Goal: Task Accomplishment & Management: Manage account settings

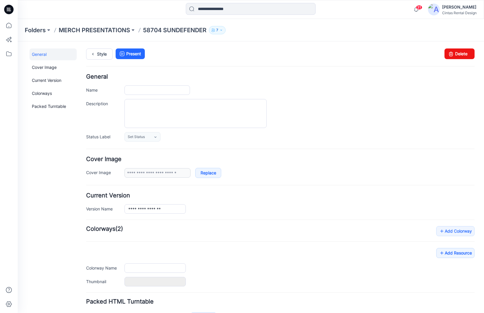
type input "**********"
type input "*****"
type input "**********"
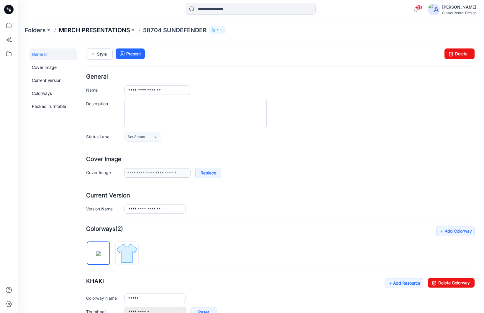
click at [94, 32] on p "MERCH PRESENTATIONS" at bounding box center [94, 30] width 71 height 8
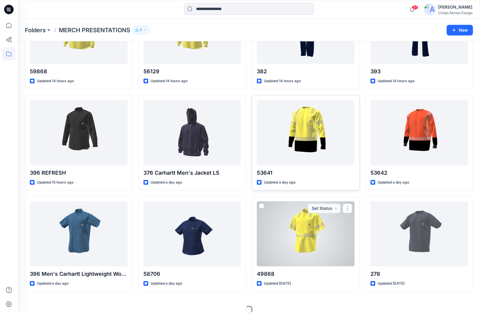
scroll to position [79, 0]
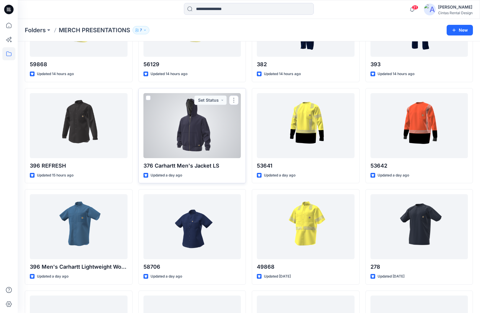
click at [203, 138] on div at bounding box center [192, 125] width 98 height 65
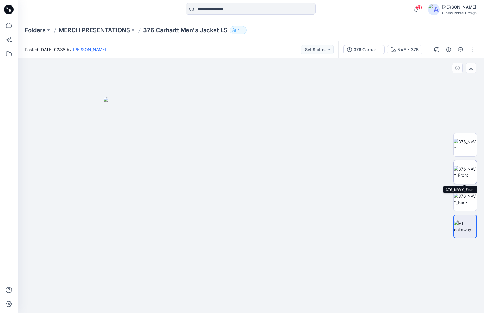
click at [462, 169] on img at bounding box center [465, 172] width 23 height 12
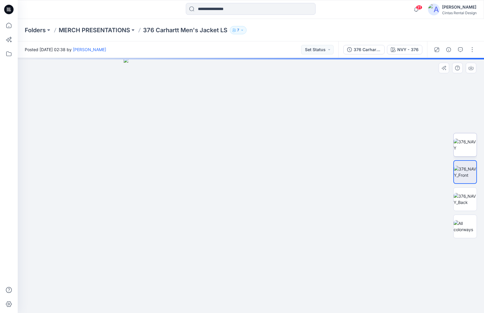
click at [477, 150] on img at bounding box center [465, 144] width 23 height 12
click at [465, 202] on img at bounding box center [465, 199] width 23 height 12
click at [465, 226] on img at bounding box center [465, 226] width 23 height 12
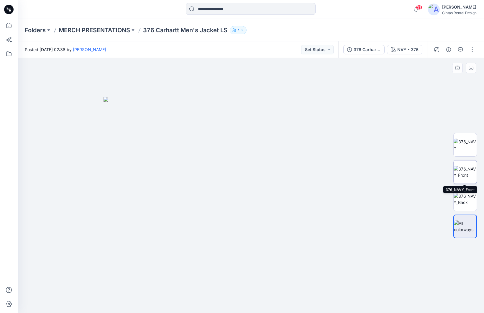
click at [462, 172] on img at bounding box center [465, 172] width 23 height 12
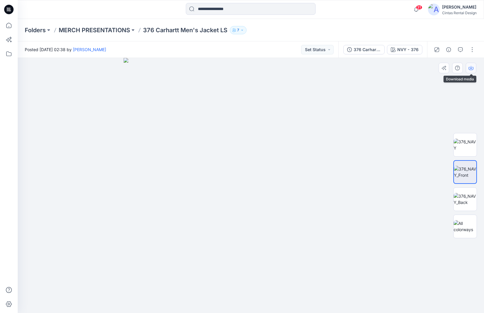
click at [469, 72] on button "button" at bounding box center [471, 68] width 11 height 11
click at [471, 50] on button "button" at bounding box center [472, 49] width 9 height 9
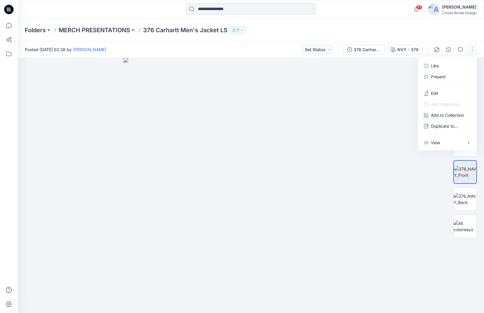
click at [474, 48] on button "button" at bounding box center [472, 49] width 9 height 9
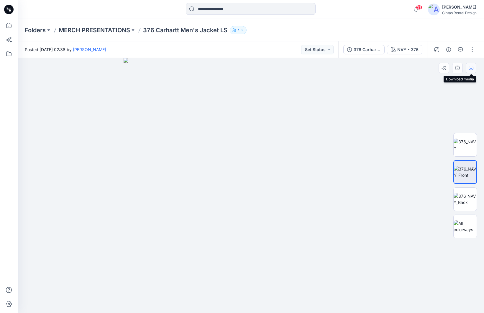
click at [467, 71] on button "button" at bounding box center [471, 68] width 11 height 11
click at [471, 67] on icon "button" at bounding box center [471, 68] width 5 height 5
click at [473, 53] on button "button" at bounding box center [472, 49] width 9 height 9
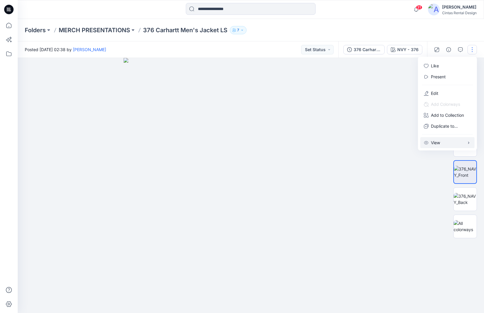
click at [430, 143] on div "View" at bounding box center [432, 142] width 16 height 6
click at [363, 130] on img at bounding box center [251, 185] width 255 height 255
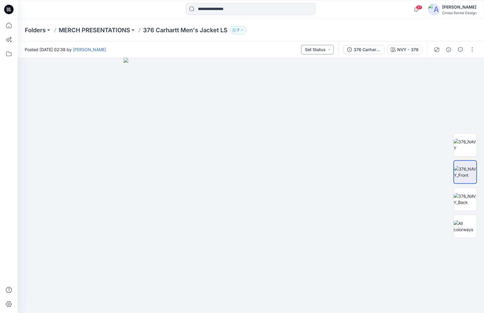
click at [327, 53] on button "Set Status" at bounding box center [317, 49] width 32 height 9
click at [469, 48] on button "button" at bounding box center [472, 49] width 9 height 9
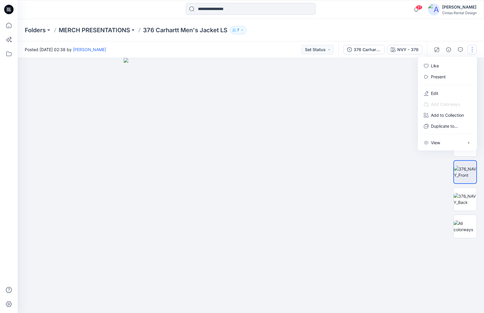
click at [387, 143] on div at bounding box center [251, 185] width 467 height 255
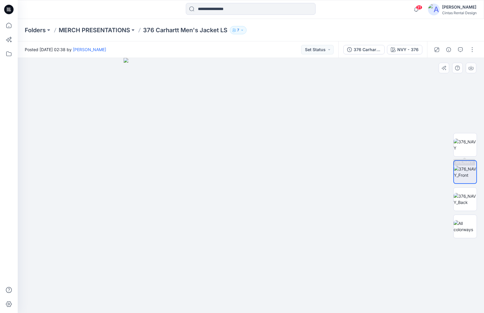
click at [478, 137] on div at bounding box center [466, 186] width 38 height 148
click at [465, 144] on img at bounding box center [465, 144] width 23 height 12
click at [458, 193] on img at bounding box center [465, 199] width 23 height 12
click at [461, 226] on img at bounding box center [465, 226] width 23 height 12
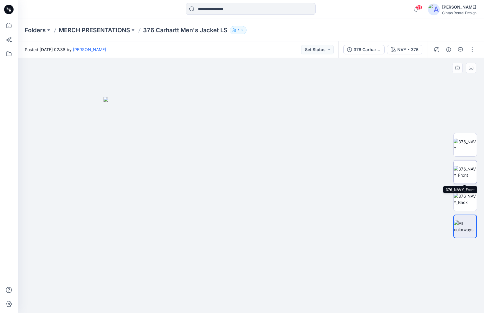
click at [462, 166] on img at bounding box center [465, 172] width 23 height 12
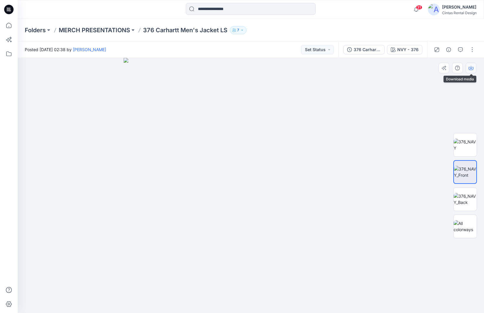
click at [471, 70] on button "button" at bounding box center [471, 68] width 11 height 11
click at [470, 54] on button "button" at bounding box center [472, 49] width 9 height 9
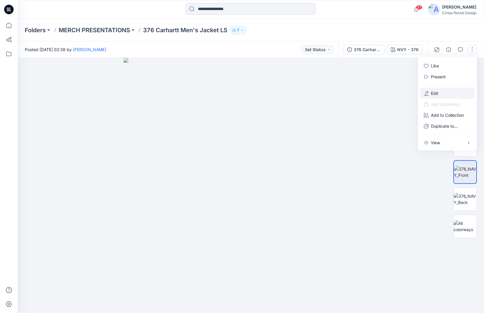
click at [446, 96] on button "Edit" at bounding box center [448, 93] width 54 height 11
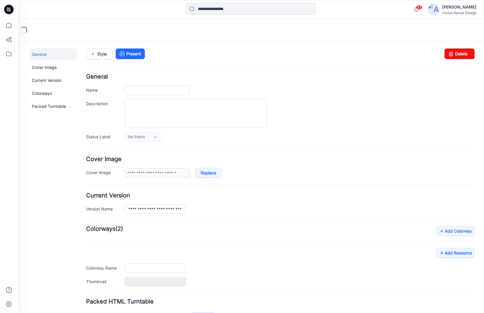
type input "**********"
type input "*********"
type input "********"
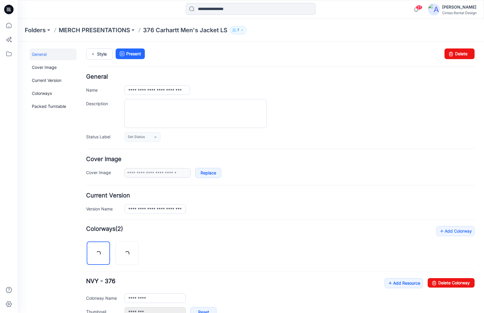
click at [78, 35] on div "Folders MERCH PRESENTATIONS 376 Carhartt Men's Jacket LS 7" at bounding box center [251, 30] width 467 height 22
click at [162, 26] on p "376 Carhartt Men's Jacket LS" at bounding box center [185, 30] width 84 height 8
click at [168, 31] on p "376 Carhartt Men's Jacket LS" at bounding box center [185, 30] width 84 height 8
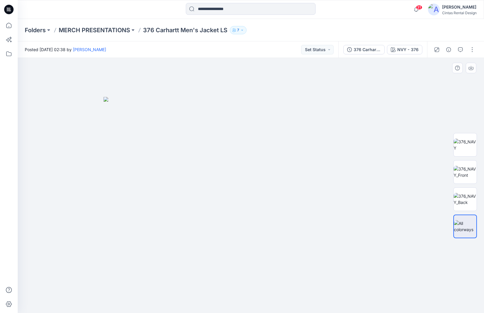
drag, startPoint x: 162, startPoint y: 147, endPoint x: 157, endPoint y: 148, distance: 5.5
click at [163, 147] on img at bounding box center [251, 205] width 295 height 216
click at [469, 66] on icon "button" at bounding box center [471, 68] width 5 height 5
click at [472, 68] on icon "button" at bounding box center [471, 67] width 2 height 3
click at [472, 52] on button "button" at bounding box center [472, 49] width 9 height 9
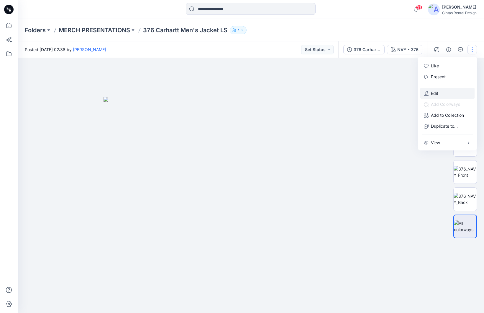
click at [452, 90] on button "Edit" at bounding box center [448, 93] width 54 height 11
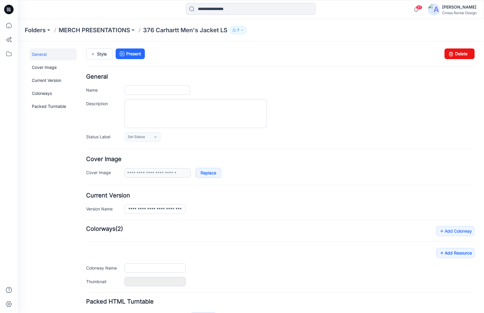
type input "**********"
type input "*********"
type input "********"
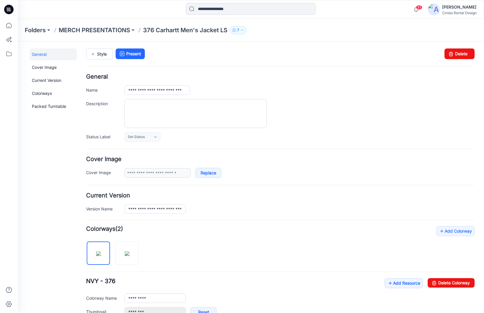
click at [153, 30] on p "376 Carhartt Men's Jacket LS" at bounding box center [185, 30] width 84 height 8
click at [120, 29] on p "MERCH PRESENTATIONS" at bounding box center [94, 30] width 71 height 8
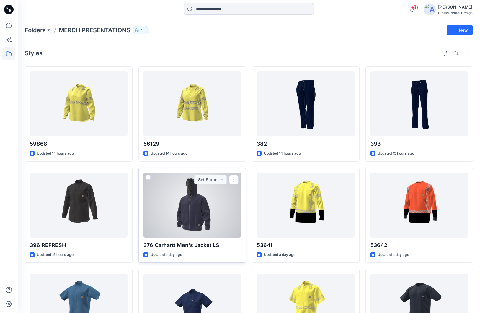
click at [225, 204] on div at bounding box center [192, 204] width 98 height 65
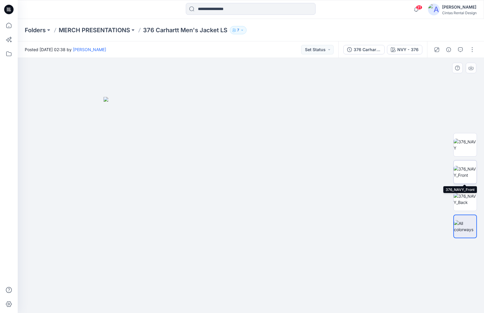
click at [468, 178] on img at bounding box center [465, 172] width 23 height 12
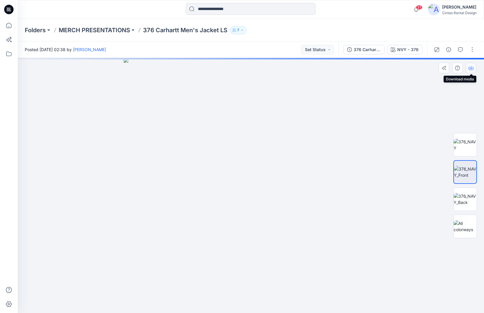
click at [473, 70] on icon "button" at bounding box center [471, 68] width 5 height 3
click at [471, 70] on icon "button" at bounding box center [471, 68] width 5 height 3
click at [475, 51] on button "button" at bounding box center [472, 49] width 9 height 9
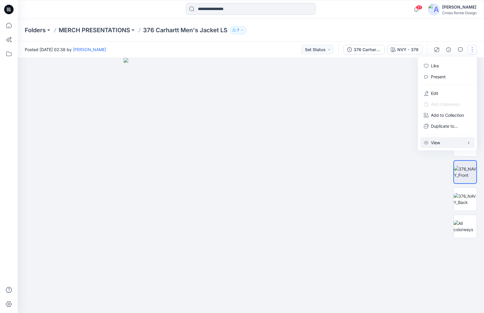
click at [450, 144] on button "View" at bounding box center [448, 142] width 54 height 11
click at [470, 51] on button "button" at bounding box center [472, 49] width 9 height 9
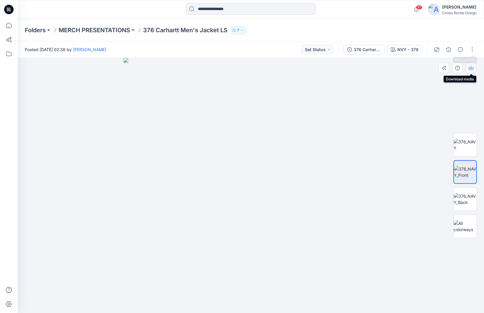
click at [473, 68] on icon "button" at bounding box center [471, 68] width 5 height 5
click at [473, 48] on button "button" at bounding box center [472, 49] width 9 height 9
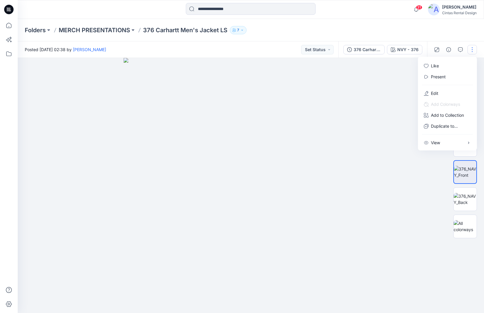
click at [473, 48] on button "button" at bounding box center [472, 49] width 9 height 9
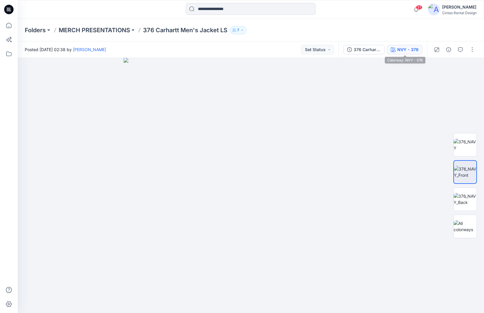
click at [419, 48] on button "NVY - 376" at bounding box center [404, 49] width 35 height 9
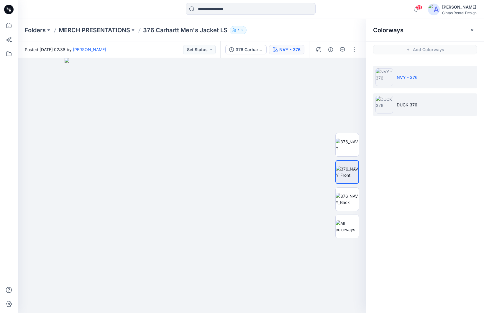
click at [412, 108] on li "DUCK 376" at bounding box center [425, 104] width 104 height 22
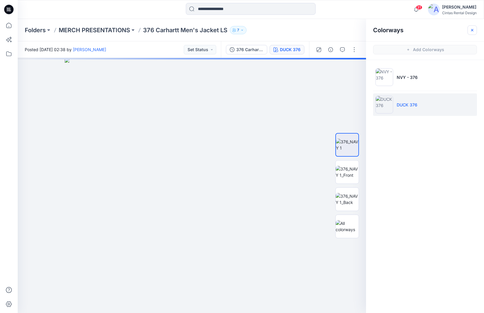
click at [476, 29] on button "button" at bounding box center [472, 29] width 9 height 9
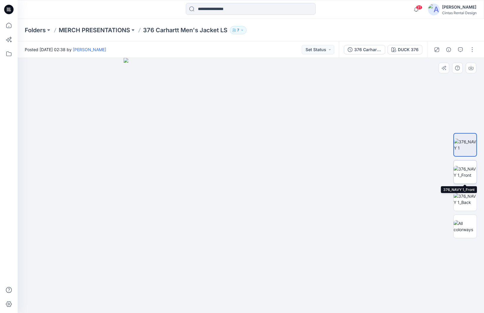
click at [467, 174] on img at bounding box center [465, 172] width 23 height 12
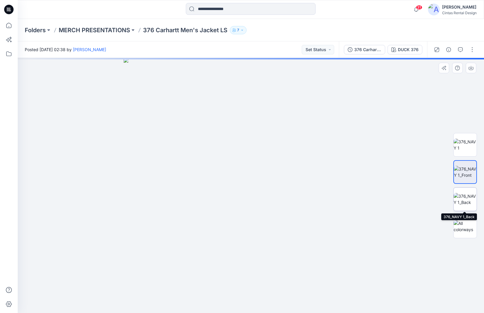
click at [460, 202] on img at bounding box center [465, 199] width 23 height 12
click at [467, 168] on img at bounding box center [465, 172] width 23 height 12
click at [470, 69] on icon "button" at bounding box center [471, 68] width 5 height 5
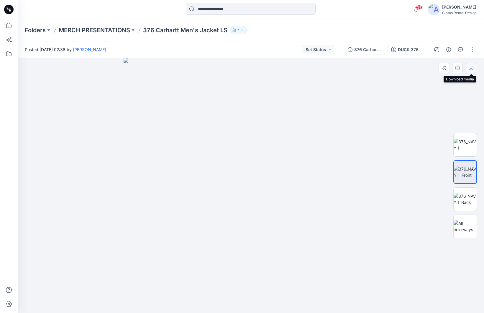
click at [471, 70] on button "button" at bounding box center [471, 68] width 11 height 11
click at [471, 67] on icon "button" at bounding box center [471, 68] width 5 height 5
click at [470, 69] on icon "button" at bounding box center [471, 68] width 5 height 5
drag, startPoint x: 470, startPoint y: 69, endPoint x: 457, endPoint y: 111, distance: 44.1
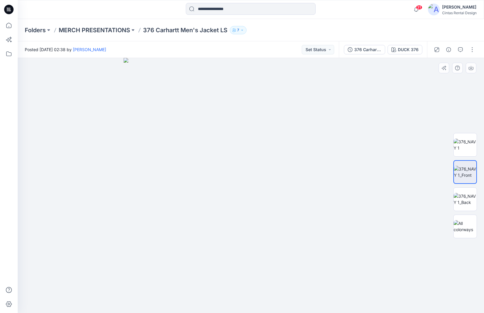
click at [457, 111] on div "DUCK 376 Loading... Material Properties Loading..." at bounding box center [251, 185] width 467 height 255
click at [473, 61] on div at bounding box center [251, 185] width 467 height 255
click at [472, 68] on icon "button" at bounding box center [471, 67] width 2 height 3
click at [474, 68] on button "button" at bounding box center [471, 68] width 11 height 11
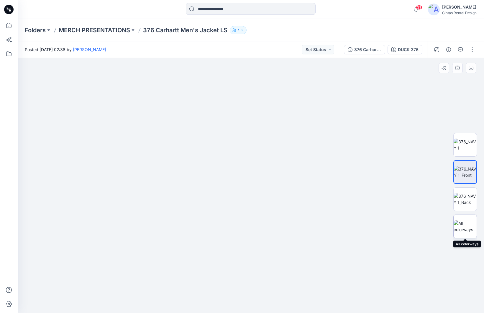
click at [465, 216] on div at bounding box center [466, 226] width 24 height 24
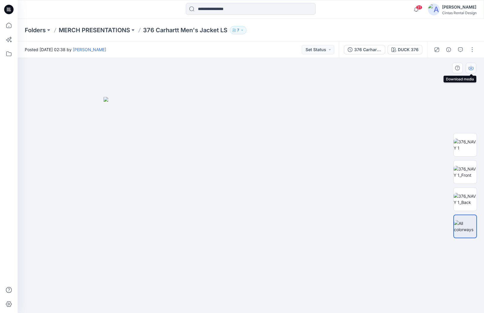
click at [472, 70] on icon "button" at bounding box center [471, 68] width 5 height 3
click at [472, 51] on button "button" at bounding box center [472, 49] width 9 height 9
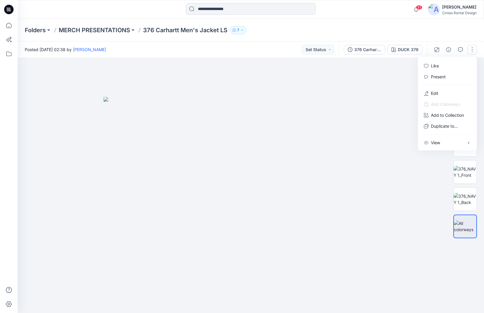
click at [472, 50] on button "button" at bounding box center [472, 49] width 9 height 9
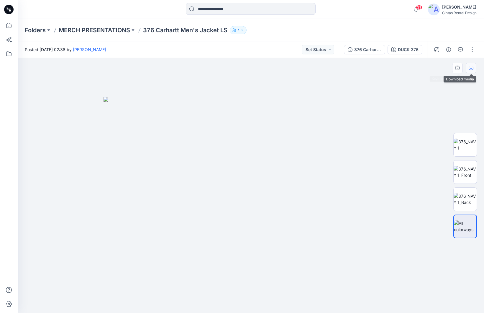
click at [473, 66] on icon "button" at bounding box center [471, 68] width 5 height 5
click at [473, 55] on div at bounding box center [454, 49] width 55 height 17
click at [473, 52] on button "button" at bounding box center [472, 49] width 9 height 9
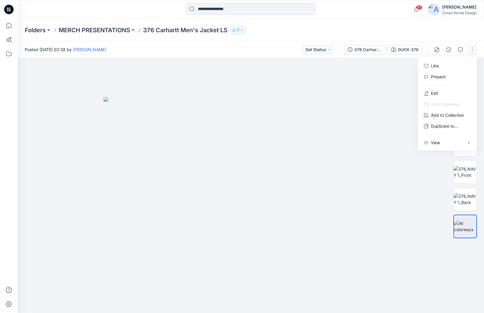
click at [443, 149] on div "Like Present Edit Add Colorways Add to Collection Development Dummy Pack Standa…" at bounding box center [447, 104] width 59 height 94
click at [446, 144] on button "View" at bounding box center [448, 142] width 54 height 11
click at [442, 146] on button "View" at bounding box center [448, 142] width 54 height 11
click at [437, 92] on p "Edit" at bounding box center [434, 93] width 7 height 6
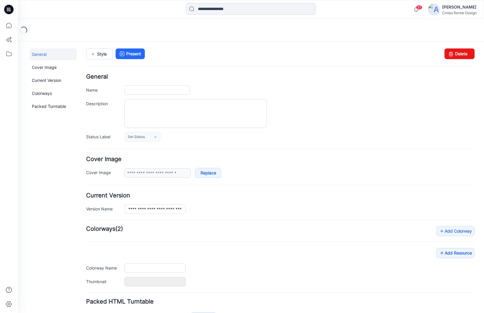
type input "**********"
type input "*********"
type input "********"
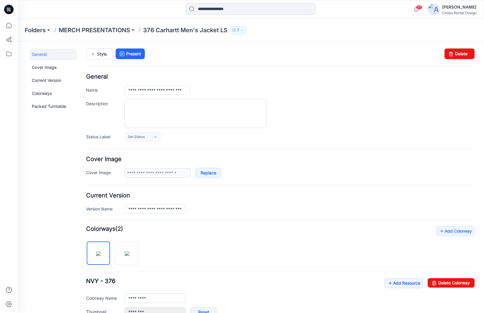
click at [168, 27] on p "376 Carhartt Men's Jacket LS" at bounding box center [185, 30] width 84 height 8
click at [172, 31] on p "376 Carhartt Men's Jacket LS" at bounding box center [185, 30] width 84 height 8
click at [75, 26] on p "MERCH PRESENTATIONS" at bounding box center [94, 30] width 71 height 8
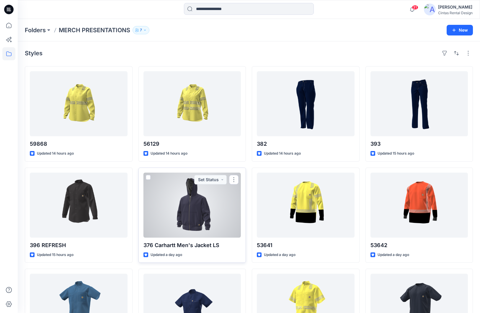
click at [190, 212] on div at bounding box center [192, 204] width 98 height 65
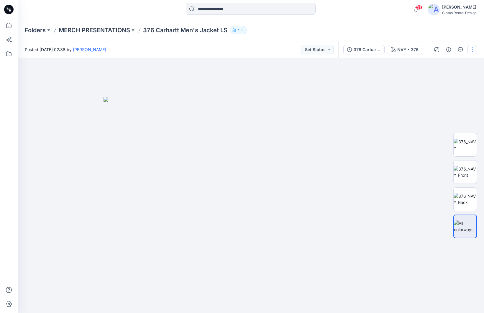
click at [473, 50] on button "button" at bounding box center [472, 49] width 9 height 9
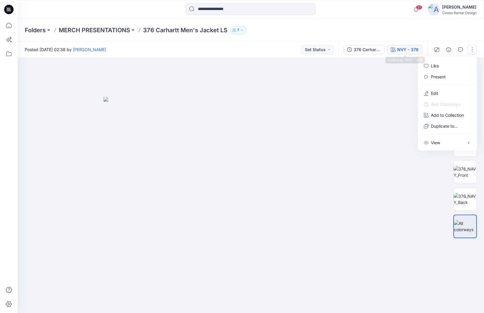
click at [404, 47] on div "NVY - 376" at bounding box center [408, 49] width 21 height 6
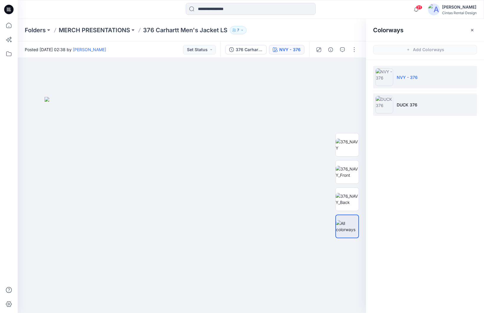
click at [409, 108] on li "DUCK 376" at bounding box center [425, 104] width 104 height 22
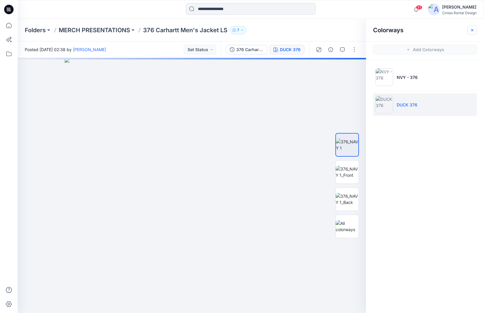
click at [469, 28] on button "button" at bounding box center [472, 29] width 9 height 9
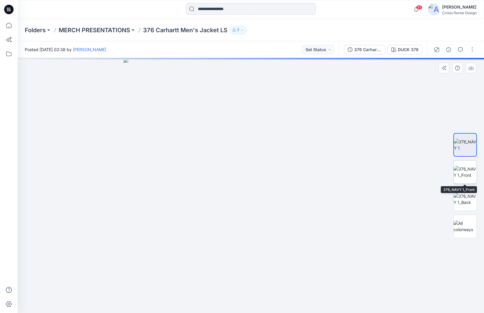
click at [466, 177] on img at bounding box center [465, 172] width 23 height 12
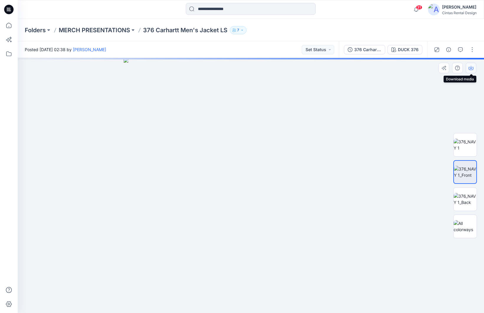
click at [470, 68] on icon "button" at bounding box center [471, 68] width 5 height 5
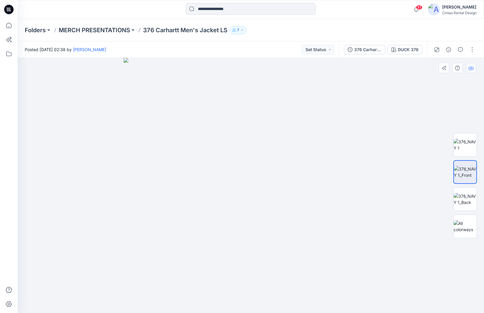
click at [470, 68] on icon "button" at bounding box center [471, 68] width 5 height 5
drag, startPoint x: 470, startPoint y: 68, endPoint x: 469, endPoint y: 63, distance: 5.5
click at [469, 63] on button "button" at bounding box center [471, 68] width 11 height 11
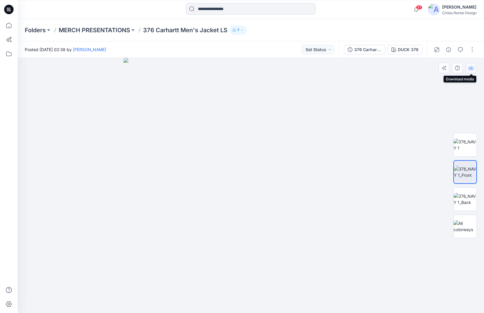
click at [470, 67] on icon "button" at bounding box center [471, 68] width 5 height 5
click at [470, 71] on button "button" at bounding box center [471, 68] width 11 height 11
click at [152, 31] on p "376 Carhartt Men's Jacket LS" at bounding box center [185, 30] width 84 height 8
click at [124, 30] on p "MERCH PRESENTATIONS" at bounding box center [94, 30] width 71 height 8
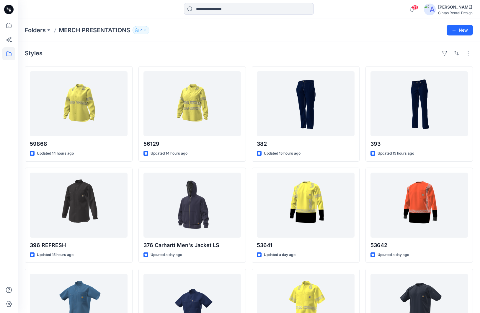
drag, startPoint x: 38, startPoint y: 29, endPoint x: 40, endPoint y: 37, distance: 8.1
click at [38, 29] on p "Folders" at bounding box center [35, 30] width 21 height 8
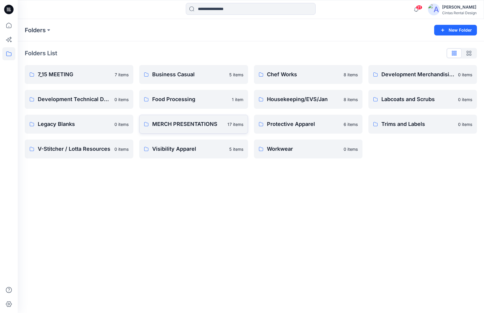
click at [204, 130] on link "MERCH PRESENTATIONS 17 items" at bounding box center [193, 124] width 109 height 19
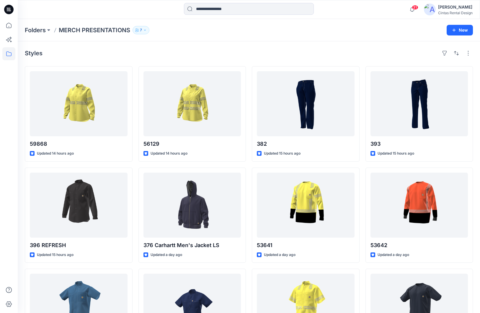
click at [70, 31] on p "MERCH PRESENTATIONS" at bounding box center [94, 30] width 71 height 8
click at [34, 25] on div "Folders MERCH PRESENTATIONS 7 New" at bounding box center [249, 30] width 462 height 22
click at [34, 28] on p "Folders" at bounding box center [35, 30] width 21 height 8
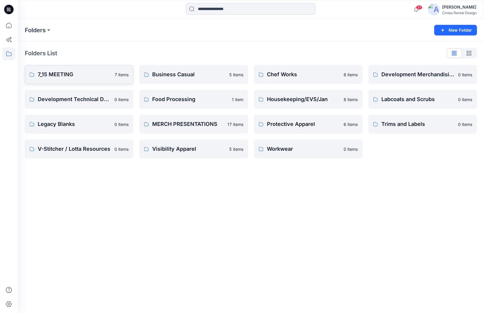
click at [68, 69] on link "7_15 MEETING 7 items" at bounding box center [79, 74] width 109 height 19
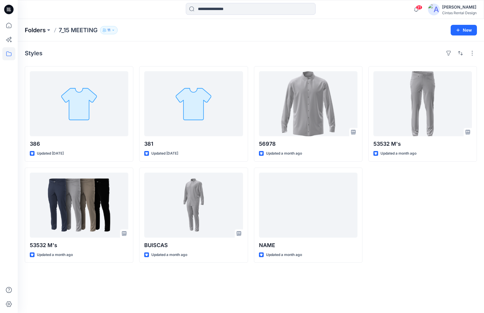
click at [44, 32] on p "Folders" at bounding box center [35, 30] width 21 height 8
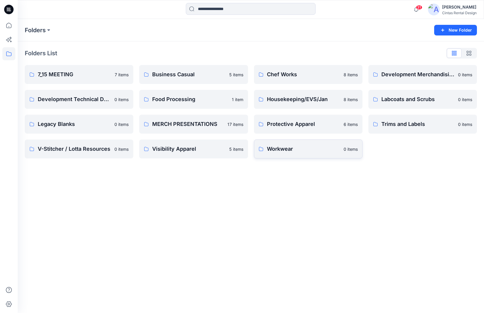
click at [292, 154] on link "Workwear 0 items" at bounding box center [308, 148] width 109 height 19
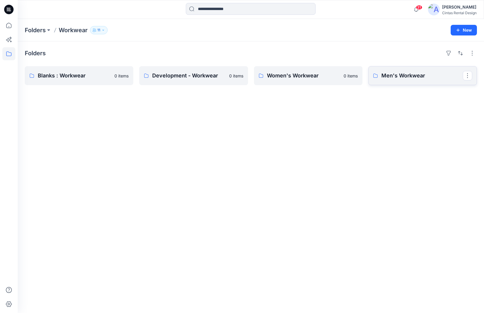
click at [396, 78] on p "Men's Workwear" at bounding box center [422, 75] width 81 height 8
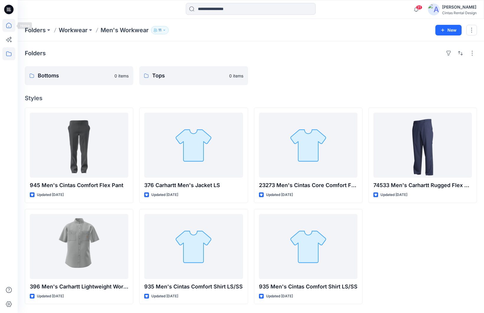
click at [10, 30] on icon at bounding box center [8, 25] width 13 height 13
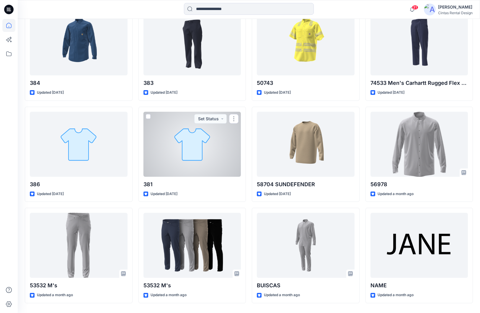
scroll to position [504, 0]
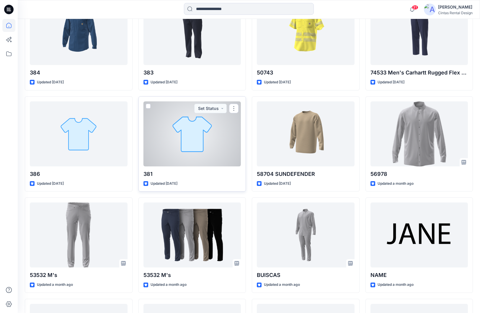
click at [208, 165] on div at bounding box center [192, 133] width 98 height 65
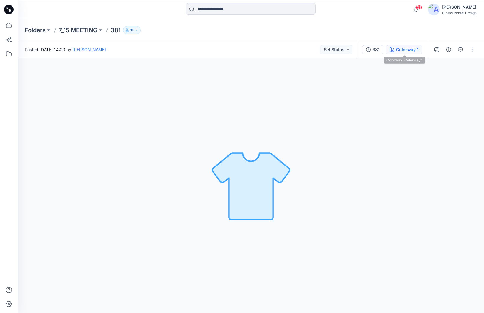
click at [399, 51] on div "Colorway 1" at bounding box center [407, 49] width 22 height 6
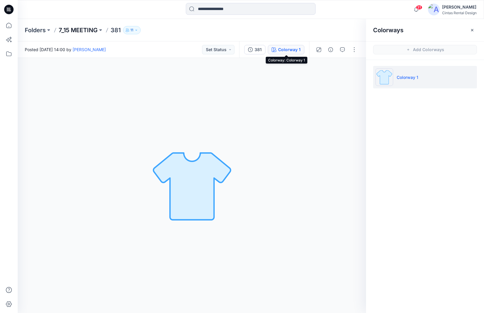
click at [91, 30] on p "7_15 MEETING" at bounding box center [78, 30] width 39 height 8
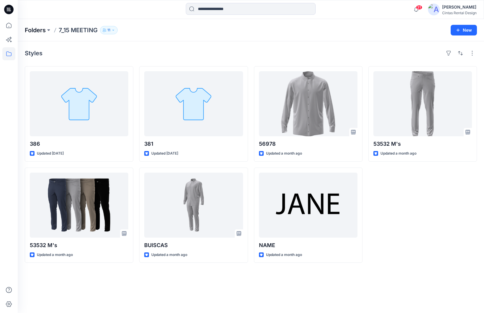
click at [37, 32] on p "Folders" at bounding box center [35, 30] width 21 height 8
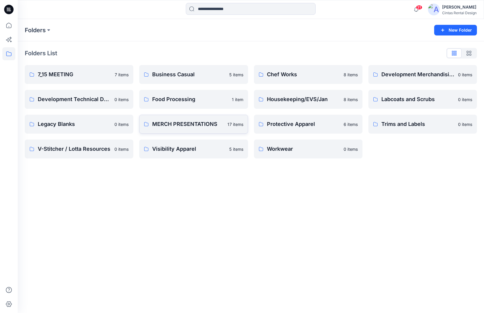
click at [171, 125] on p "MERCH PRESENTATIONS" at bounding box center [187, 124] width 71 height 8
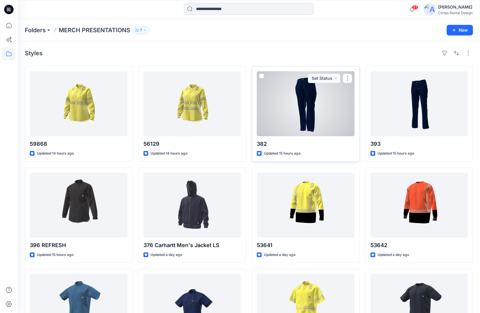
click at [309, 114] on div at bounding box center [306, 103] width 98 height 65
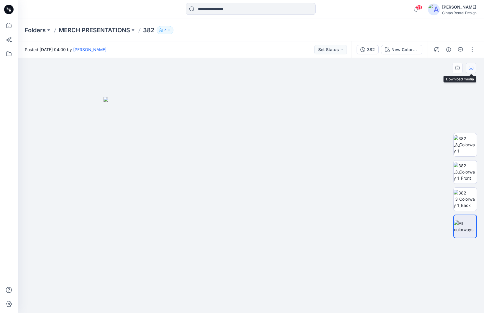
click at [470, 71] on button "button" at bounding box center [471, 68] width 11 height 11
click at [109, 32] on p "MERCH PRESENTATIONS" at bounding box center [94, 30] width 71 height 8
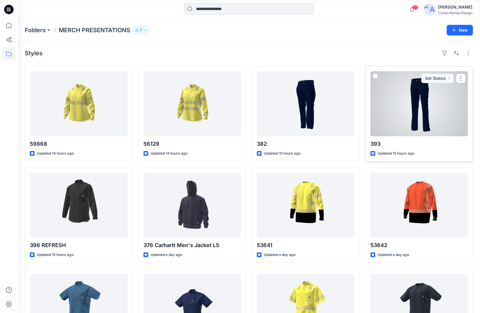
click at [426, 101] on div at bounding box center [419, 103] width 98 height 65
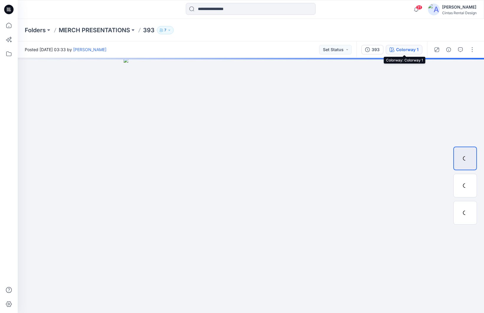
click at [402, 52] on div "Colorway 1" at bounding box center [407, 49] width 22 height 6
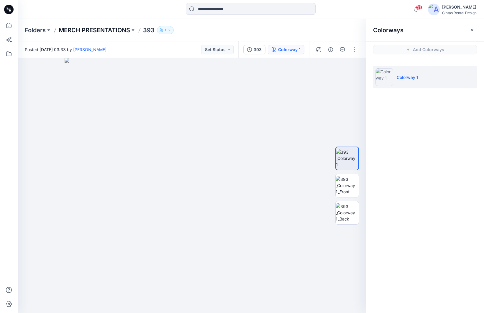
click at [103, 31] on p "MERCH PRESENTATIONS" at bounding box center [94, 30] width 71 height 8
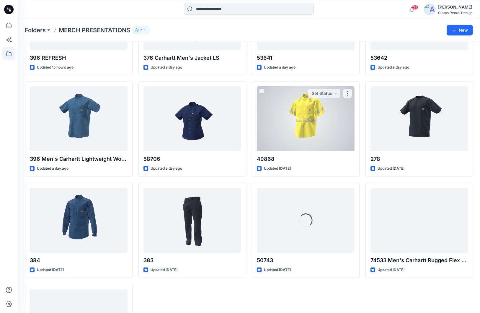
scroll to position [197, 0]
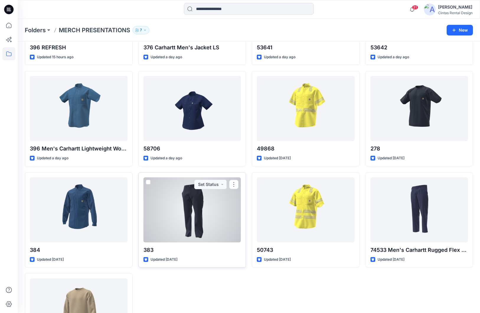
click at [181, 203] on div at bounding box center [192, 209] width 98 height 65
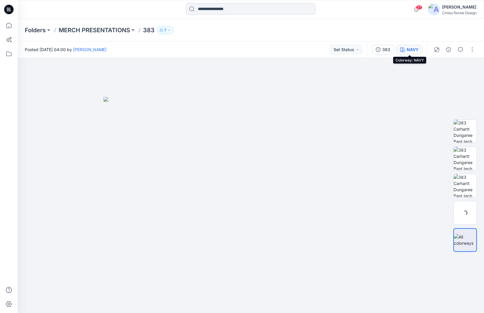
click at [417, 46] on div "NAVY" at bounding box center [413, 49] width 12 height 6
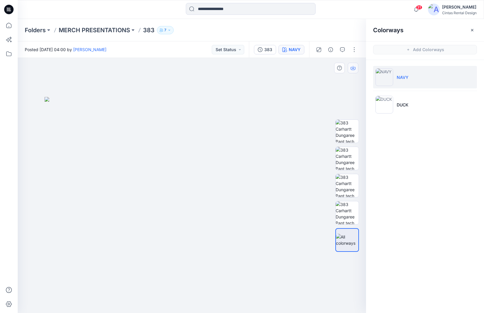
click at [356, 70] on button "button" at bounding box center [353, 68] width 11 height 11
click at [348, 161] on img at bounding box center [347, 158] width 23 height 23
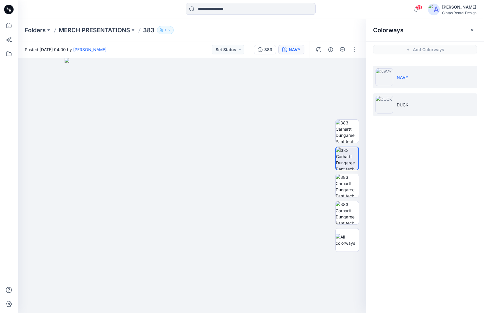
click at [408, 96] on li "DUCK" at bounding box center [425, 104] width 104 height 22
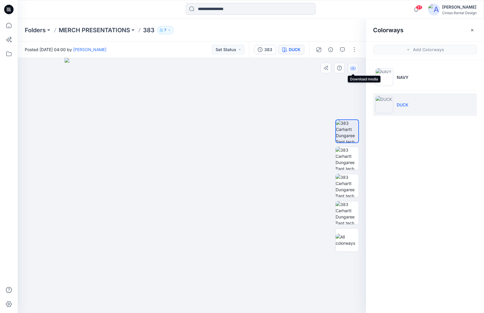
click at [354, 69] on icon "button" at bounding box center [353, 68] width 5 height 5
click at [354, 68] on icon "button" at bounding box center [353, 68] width 5 height 5
click at [413, 256] on div "Colorways Add Colorways NAVY DUCK" at bounding box center [425, 166] width 118 height 294
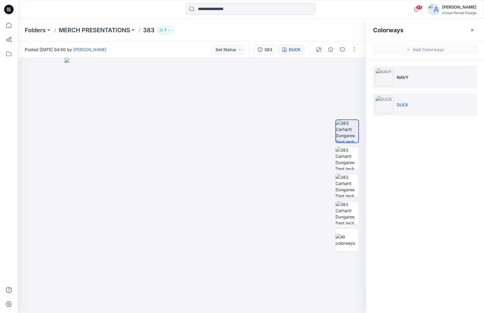
click at [406, 80] on p "NAVY" at bounding box center [403, 77] width 12 height 6
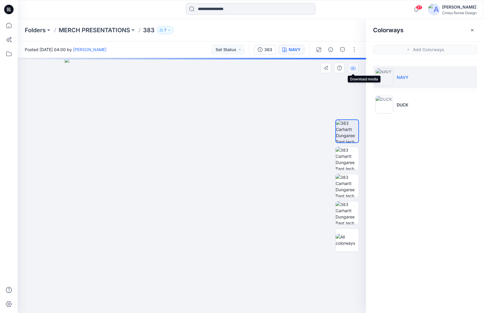
click at [355, 67] on icon "button" at bounding box center [353, 68] width 5 height 5
click at [291, 144] on img at bounding box center [192, 185] width 255 height 255
click at [352, 71] on button "button" at bounding box center [353, 68] width 11 height 11
click at [356, 69] on button "button" at bounding box center [353, 68] width 11 height 11
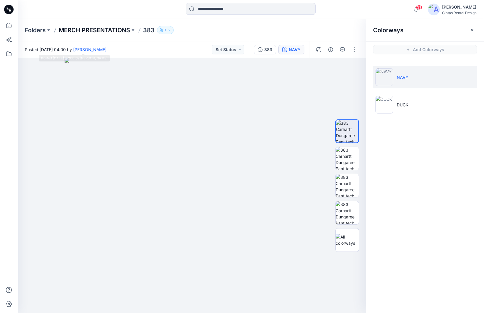
click at [93, 31] on p "MERCH PRESENTATIONS" at bounding box center [94, 30] width 71 height 8
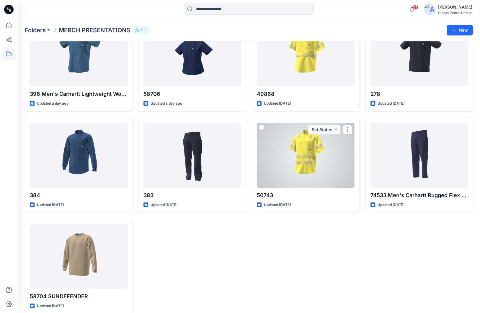
scroll to position [260, 0]
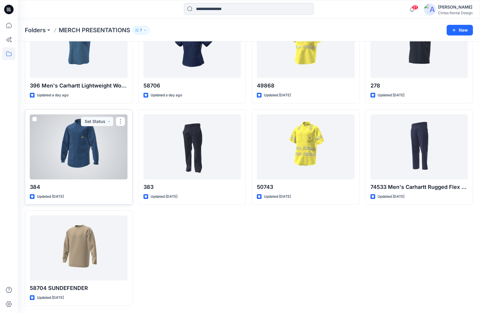
click at [79, 156] on div at bounding box center [79, 146] width 98 height 65
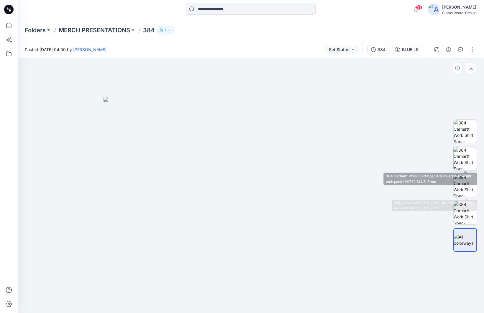
click at [466, 165] on img at bounding box center [465, 158] width 23 height 23
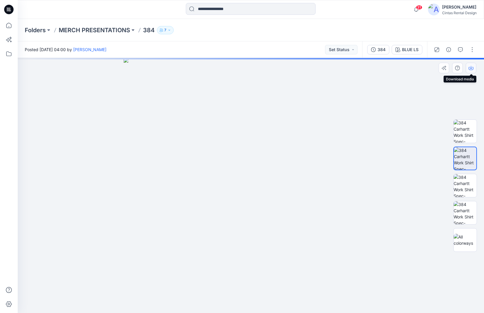
click at [472, 71] on button "button" at bounding box center [471, 68] width 11 height 11
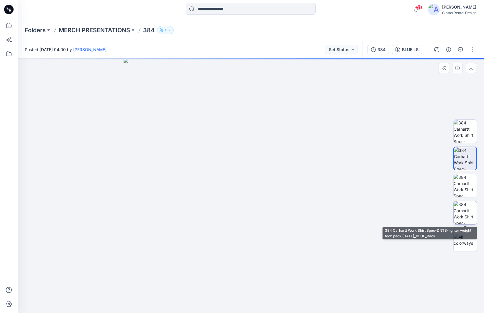
click at [461, 208] on img at bounding box center [465, 212] width 23 height 23
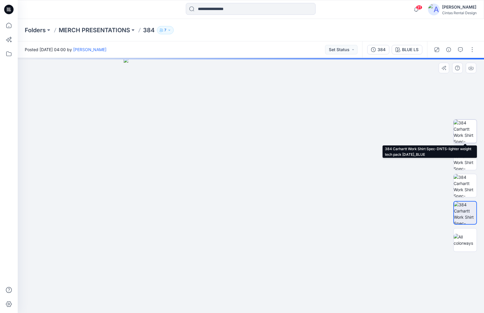
click at [464, 129] on img at bounding box center [465, 131] width 23 height 23
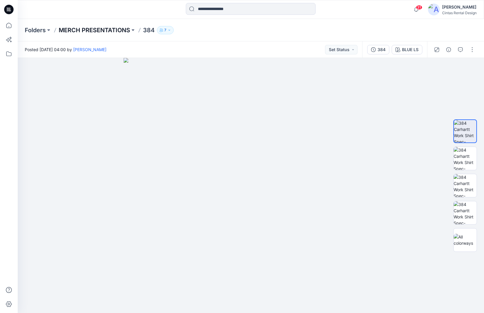
click at [114, 31] on p "MERCH PRESENTATIONS" at bounding box center [94, 30] width 71 height 8
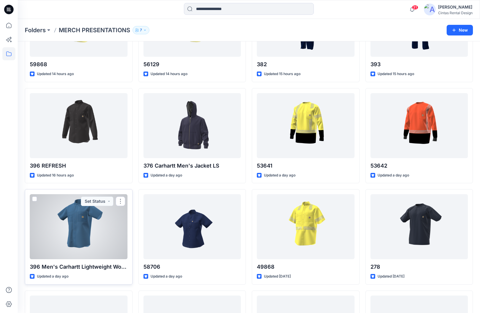
scroll to position [109, 0]
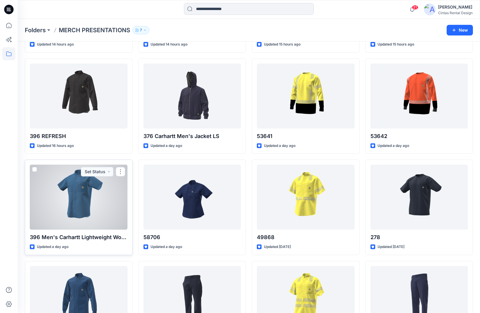
click at [80, 217] on div at bounding box center [79, 196] width 98 height 65
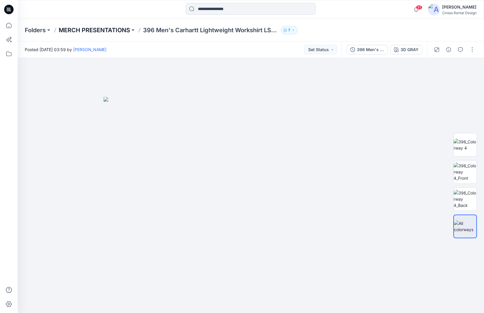
click at [111, 30] on p "MERCH PRESENTATIONS" at bounding box center [94, 30] width 71 height 8
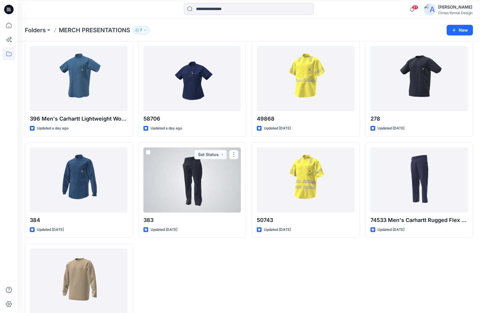
scroll to position [236, 0]
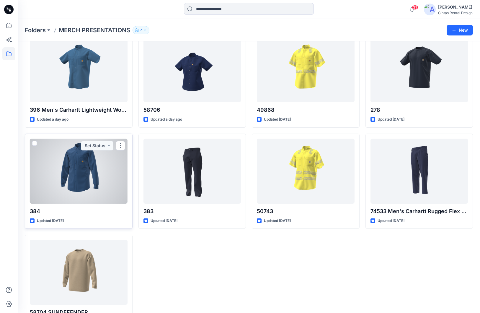
click at [70, 179] on div at bounding box center [79, 170] width 98 height 65
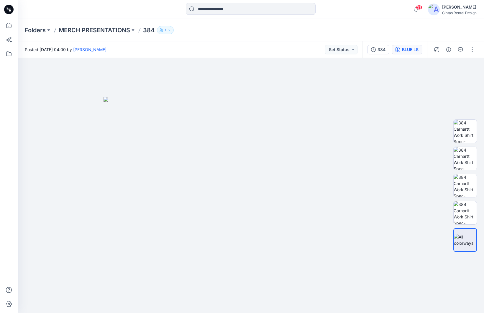
click at [412, 53] on button "BLUE LS" at bounding box center [407, 49] width 31 height 9
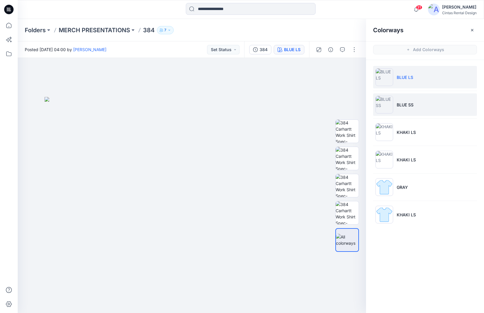
click at [413, 107] on p "BLUE SS" at bounding box center [405, 105] width 17 height 6
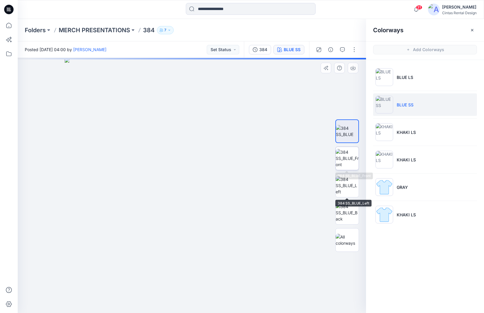
click at [349, 155] on img at bounding box center [347, 158] width 23 height 19
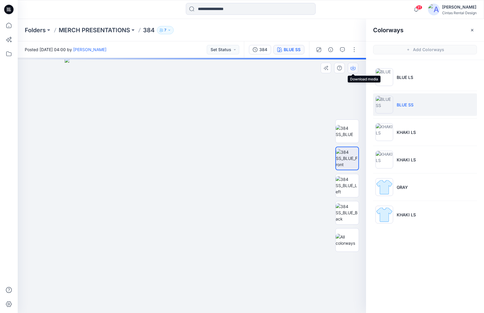
click at [354, 69] on icon "button" at bounding box center [353, 68] width 5 height 5
click at [402, 257] on div "Colorways Add Colorways BLUE LS BLUE SS KHAKI LS KHAKI [PERSON_NAME] KHAKI LS" at bounding box center [425, 166] width 118 height 294
click at [114, 35] on div "Folders MERCH PRESENTATIONS 384 7" at bounding box center [251, 30] width 467 height 22
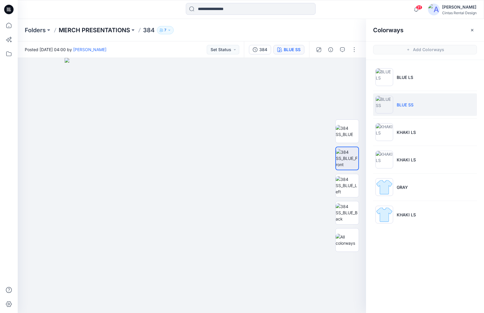
click at [117, 30] on p "MERCH PRESENTATIONS" at bounding box center [94, 30] width 71 height 8
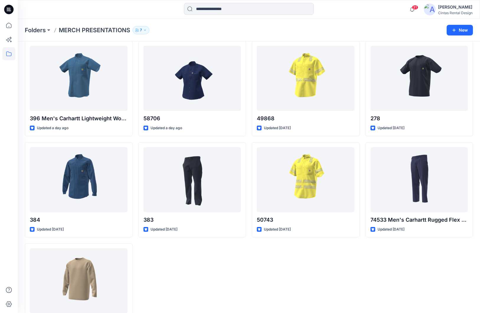
scroll to position [231, 0]
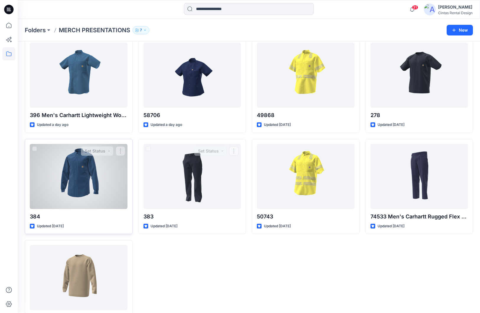
click at [91, 187] on div at bounding box center [79, 176] width 98 height 65
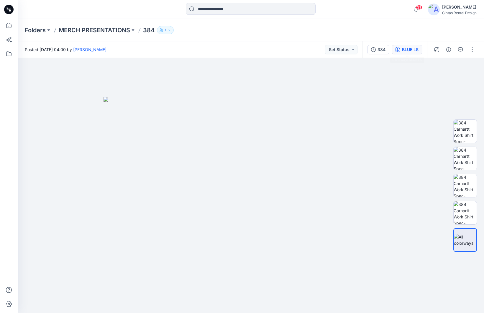
click at [410, 53] on button "BLUE LS" at bounding box center [407, 49] width 31 height 9
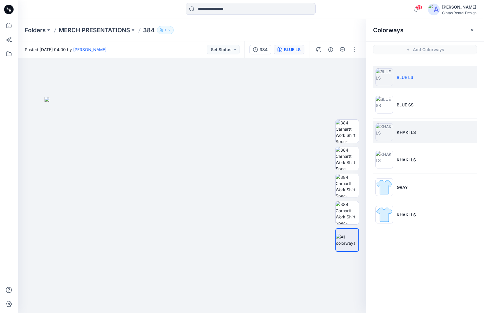
click at [412, 132] on p "KHAKI LS" at bounding box center [406, 132] width 19 height 6
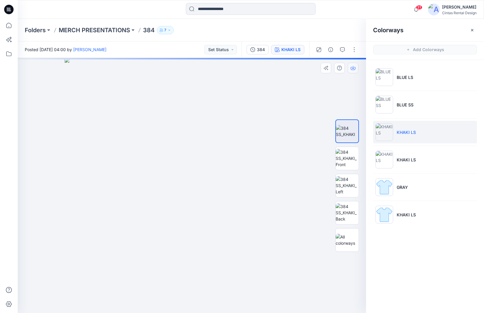
click at [350, 67] on button "button" at bounding box center [353, 68] width 11 height 11
click at [349, 165] on img at bounding box center [347, 158] width 23 height 19
click at [353, 71] on button "button" at bounding box center [353, 68] width 11 height 11
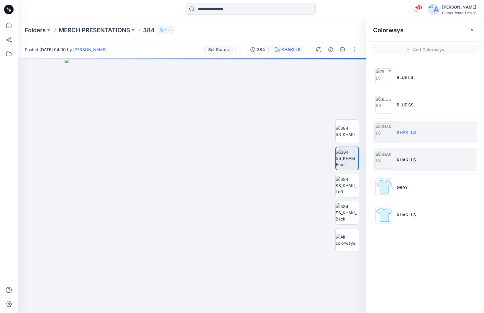
click at [414, 165] on li "KHAKI LS" at bounding box center [425, 159] width 104 height 22
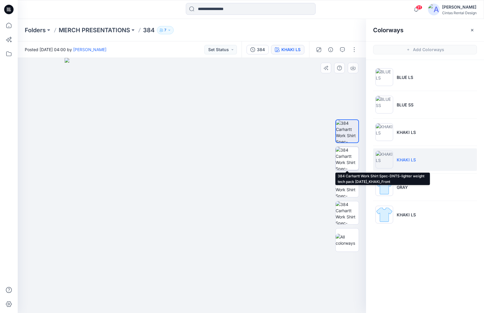
click at [337, 155] on img at bounding box center [347, 158] width 23 height 23
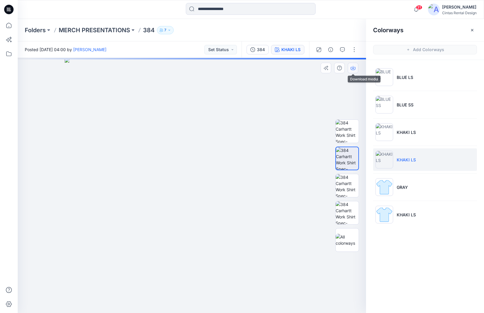
click at [356, 66] on button "button" at bounding box center [353, 68] width 11 height 11
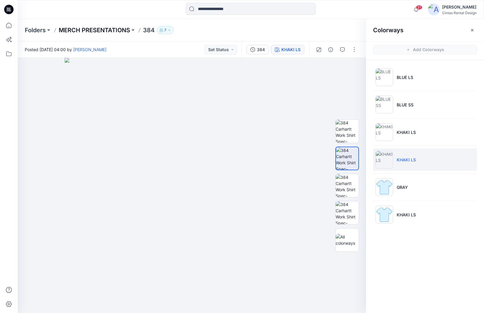
click at [94, 33] on p "MERCH PRESENTATIONS" at bounding box center [94, 30] width 71 height 8
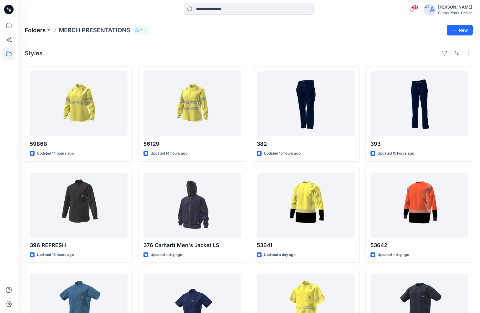
click at [29, 32] on p "Folders" at bounding box center [35, 30] width 21 height 8
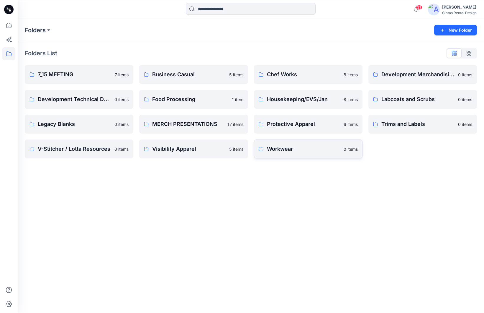
click at [290, 145] on p "Workwear" at bounding box center [303, 149] width 73 height 8
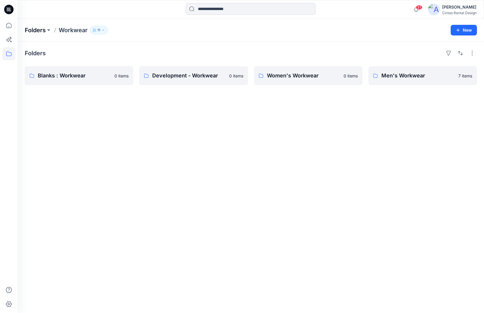
click at [38, 32] on p "Folders" at bounding box center [35, 30] width 21 height 8
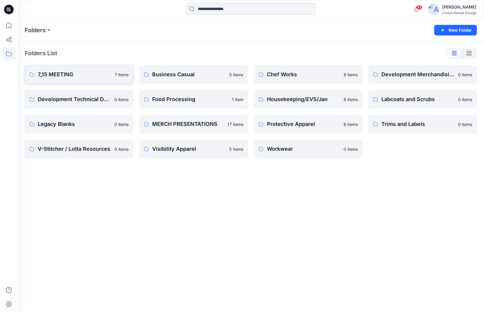
click at [73, 68] on link "7_15 MEETING 7 items" at bounding box center [79, 74] width 109 height 19
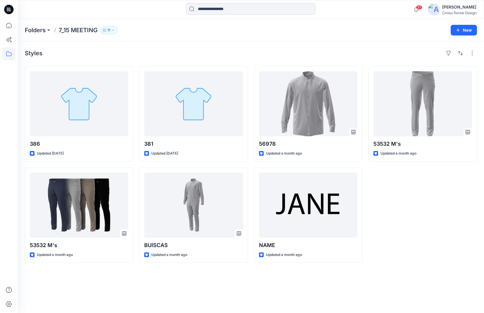
click at [35, 50] on h4 "Styles" at bounding box center [34, 53] width 18 height 7
click at [11, 25] on icon at bounding box center [8, 25] width 13 height 13
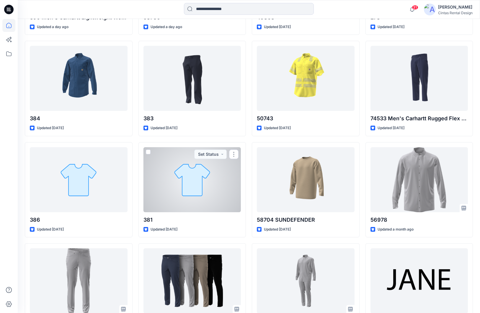
scroll to position [512, 0]
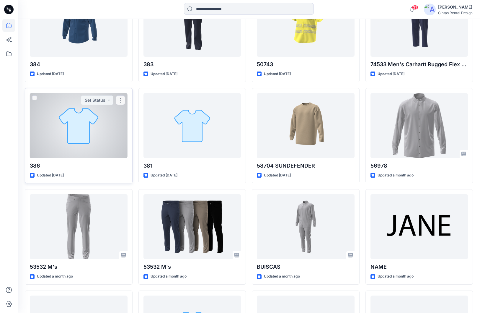
click at [96, 145] on div at bounding box center [79, 125] width 98 height 65
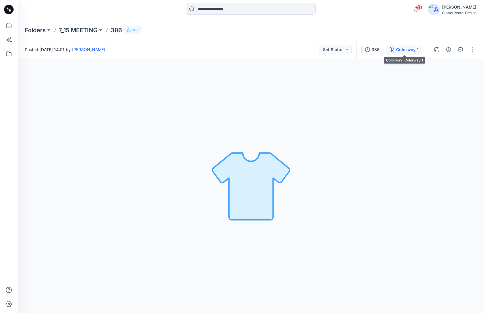
click at [404, 49] on div "Colorway 1" at bounding box center [407, 49] width 22 height 6
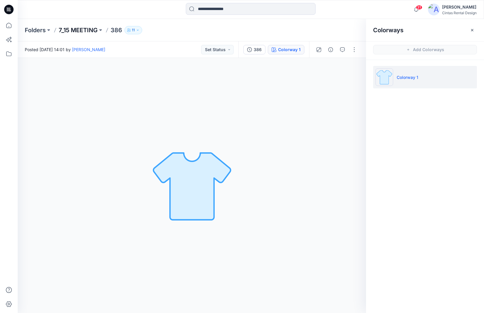
click at [75, 32] on p "7_15 MEETING" at bounding box center [78, 30] width 39 height 8
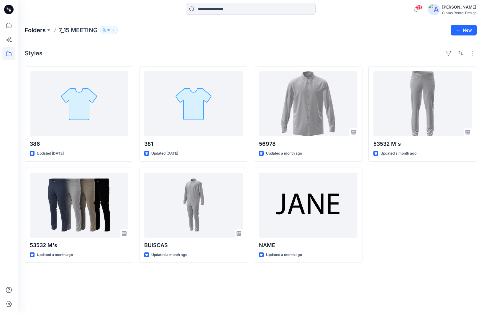
click at [28, 27] on p "Folders" at bounding box center [35, 30] width 21 height 8
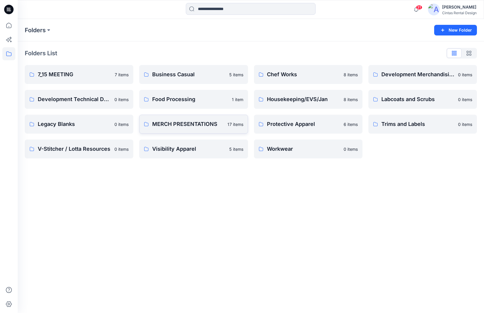
click at [156, 122] on p "MERCH PRESENTATIONS" at bounding box center [187, 124] width 71 height 8
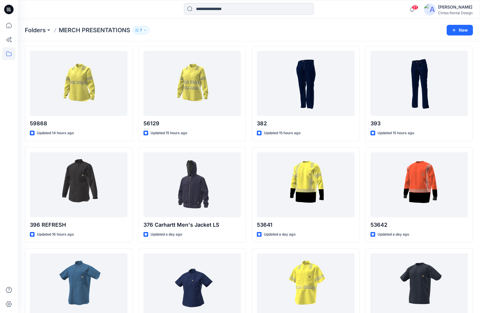
scroll to position [30, 0]
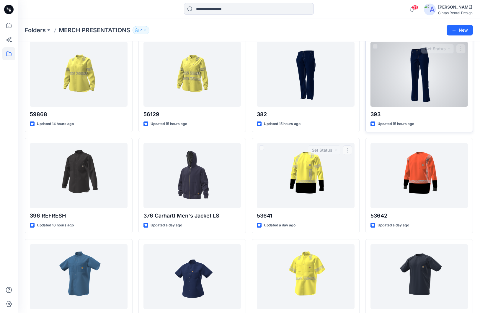
click at [431, 83] on div at bounding box center [419, 74] width 98 height 65
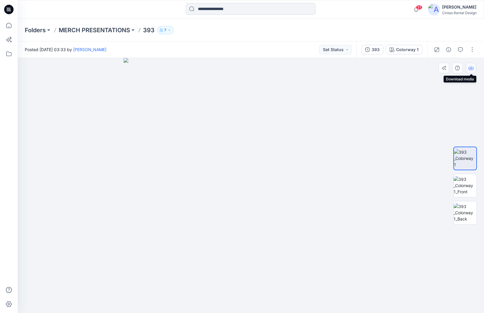
click at [470, 73] on button "button" at bounding box center [471, 68] width 11 height 11
click at [464, 185] on img at bounding box center [465, 185] width 23 height 19
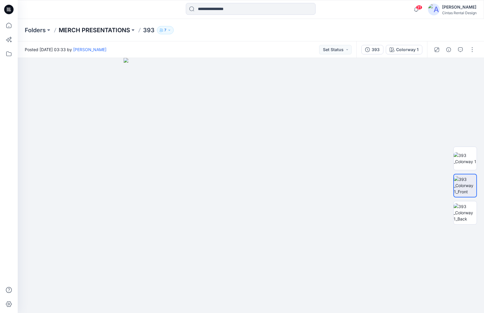
click at [113, 32] on p "MERCH PRESENTATIONS" at bounding box center [94, 30] width 71 height 8
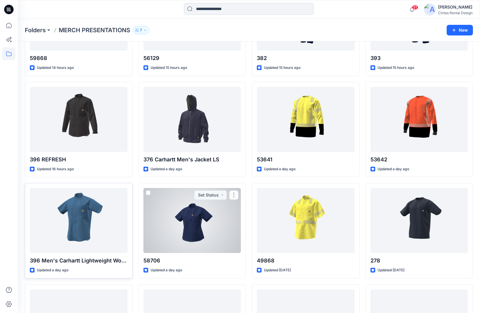
scroll to position [89, 0]
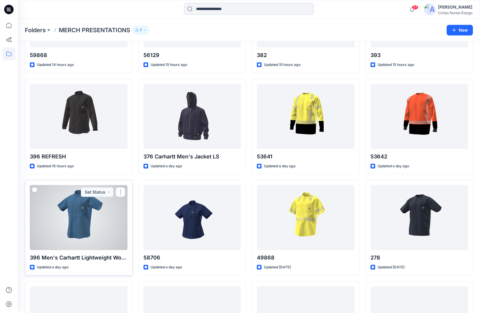
click at [79, 223] on div at bounding box center [79, 217] width 98 height 65
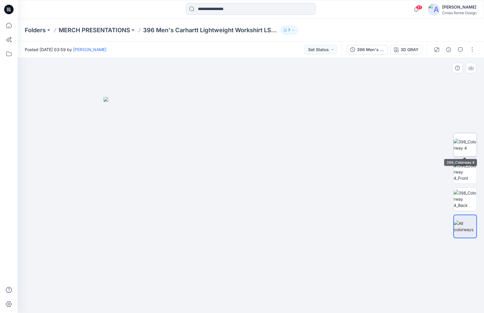
click at [468, 151] on img at bounding box center [465, 144] width 23 height 12
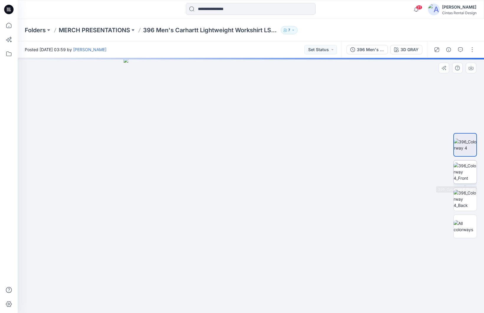
click at [463, 169] on img at bounding box center [465, 171] width 23 height 19
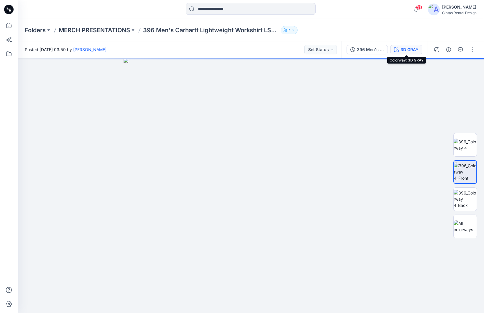
click at [399, 50] on icon "button" at bounding box center [396, 49] width 5 height 5
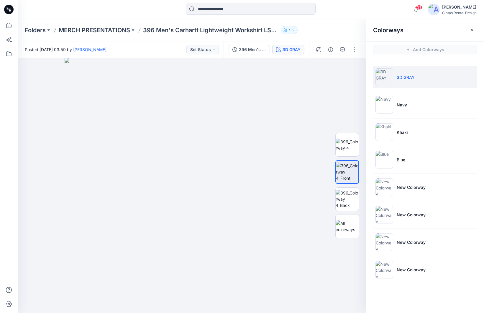
click at [403, 171] on ul "3D GRAY Navy Khaki Blue New Colorway New Colorway New Colorway New Colorway" at bounding box center [425, 173] width 118 height 226
click at [403, 166] on li "Blue" at bounding box center [425, 159] width 104 height 22
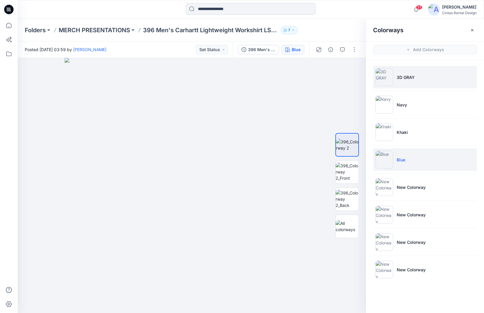
click at [411, 77] on p "3D GRAY" at bounding box center [406, 77] width 18 height 6
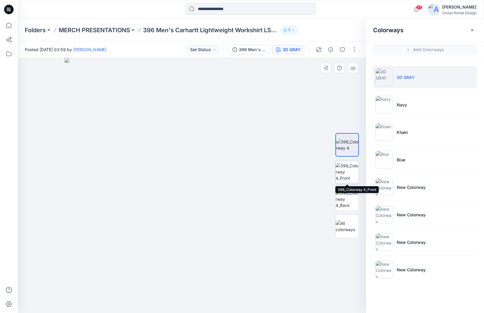
click at [345, 169] on img at bounding box center [347, 171] width 23 height 19
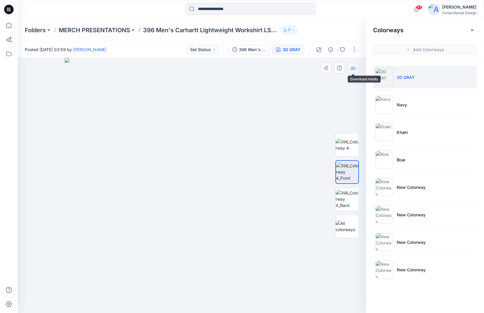
click at [354, 63] on button "button" at bounding box center [353, 68] width 11 height 11
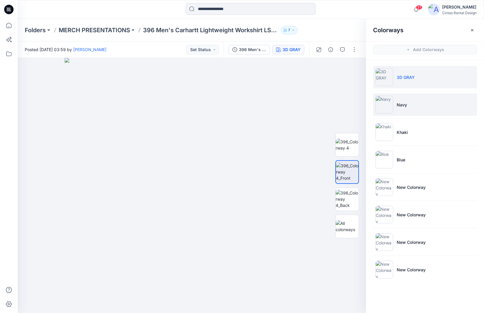
click at [424, 110] on li "Navy" at bounding box center [425, 104] width 104 height 22
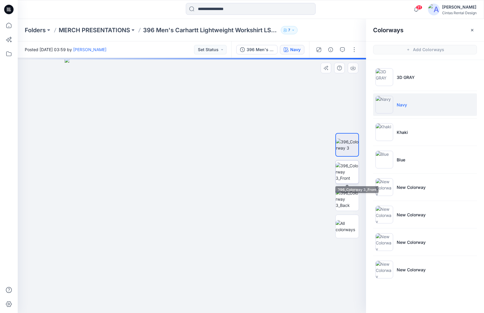
click at [342, 175] on img at bounding box center [347, 171] width 23 height 19
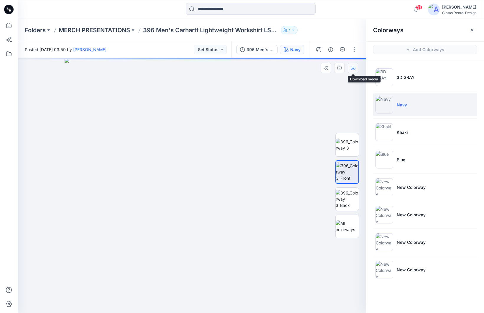
click at [352, 68] on icon "button" at bounding box center [353, 68] width 5 height 5
click at [432, 307] on div "Colorways Add Colorways 3D GRAY Navy Khaki Blue New Colorway New Colorway New C…" at bounding box center [425, 166] width 118 height 294
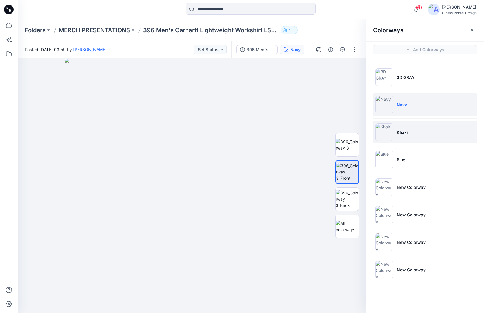
click at [408, 133] on p "Khaki" at bounding box center [402, 132] width 11 height 6
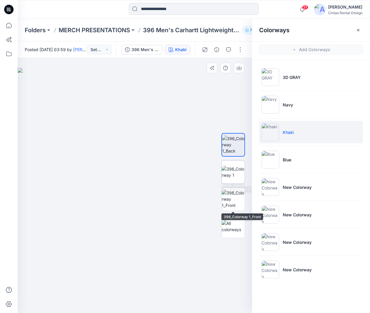
click at [228, 167] on img at bounding box center [233, 172] width 23 height 12
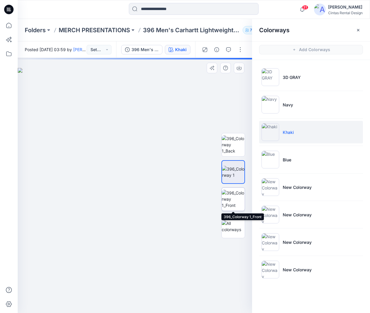
click at [229, 192] on img at bounding box center [233, 198] width 23 height 19
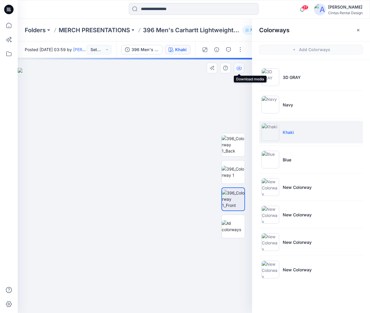
click at [239, 71] on button "button" at bounding box center [239, 68] width 11 height 11
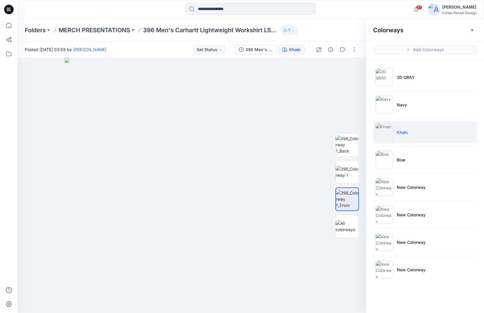
click at [450, 305] on div "Colorways Add Colorways 3D GRAY Navy Khaki Blue New Colorway New Colorway New C…" at bounding box center [425, 166] width 118 height 294
click at [414, 166] on li "Blue" at bounding box center [425, 159] width 104 height 22
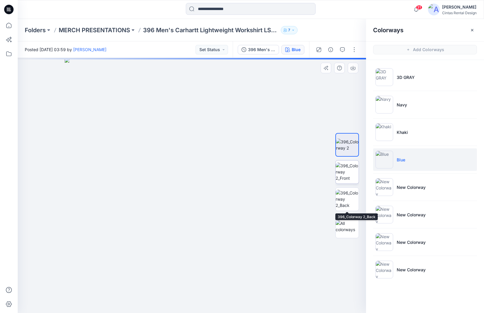
click at [344, 176] on img at bounding box center [347, 171] width 23 height 19
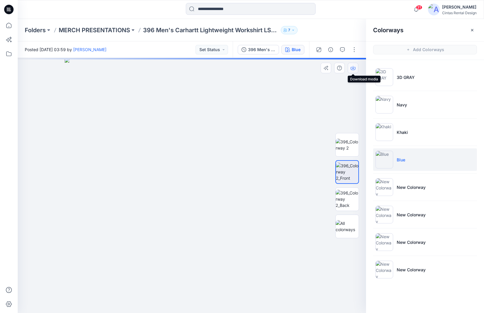
click at [355, 68] on icon "button" at bounding box center [353, 68] width 5 height 5
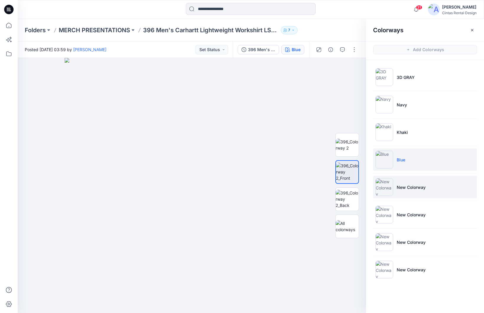
click at [403, 182] on li "New Colorway" at bounding box center [425, 187] width 104 height 22
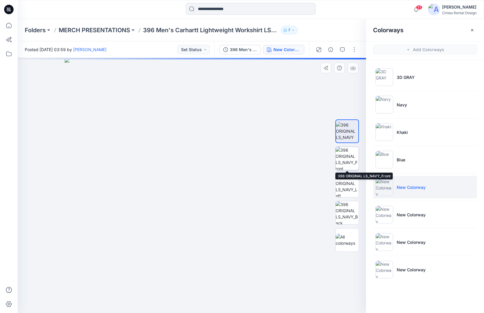
click at [347, 163] on img at bounding box center [347, 158] width 23 height 23
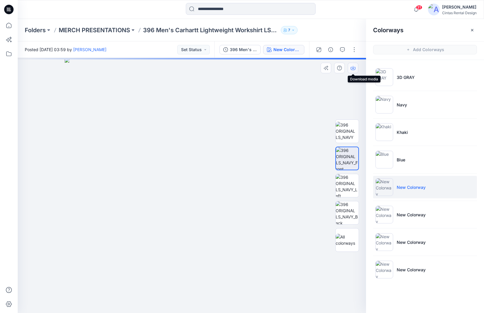
click at [354, 71] on button "button" at bounding box center [353, 68] width 11 height 11
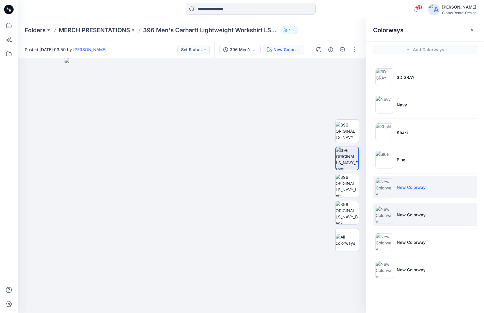
click at [393, 214] on li "New Colorway" at bounding box center [425, 214] width 104 height 22
